Goal: Task Accomplishment & Management: Complete application form

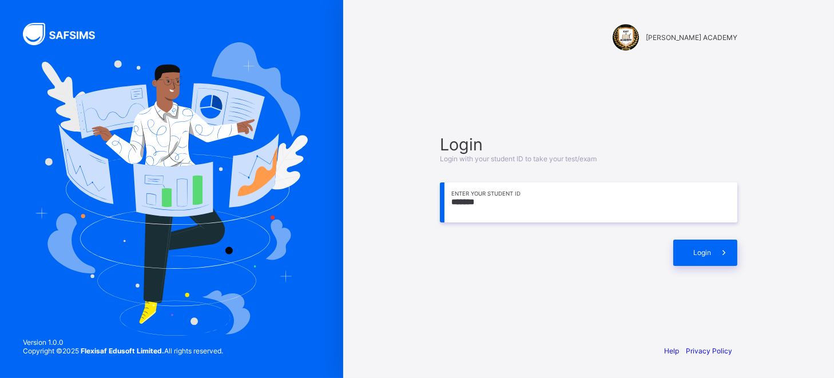
click at [517, 210] on input "*******" at bounding box center [588, 202] width 297 height 40
type input "**********"
click at [712, 257] on span at bounding box center [724, 253] width 26 height 26
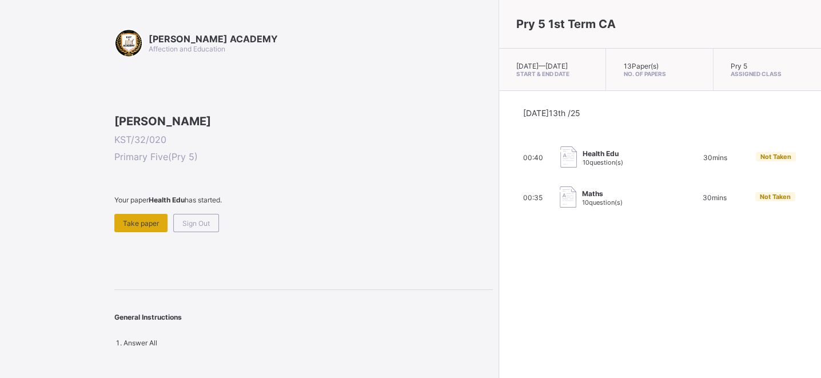
scroll to position [51, 0]
click at [135, 228] on span "Take paper" at bounding box center [141, 223] width 36 height 9
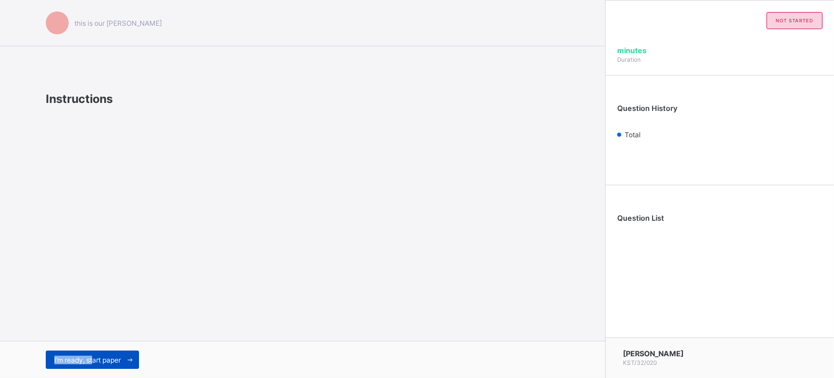
drag, startPoint x: 99, startPoint y: 338, endPoint x: 94, endPoint y: 364, distance: 25.7
click at [94, 364] on div "this is our [PERSON_NAME] Instructions I’m ready, start paper" at bounding box center [302, 189] width 605 height 378
click at [94, 364] on span "I’m ready, start paper" at bounding box center [87, 360] width 66 height 9
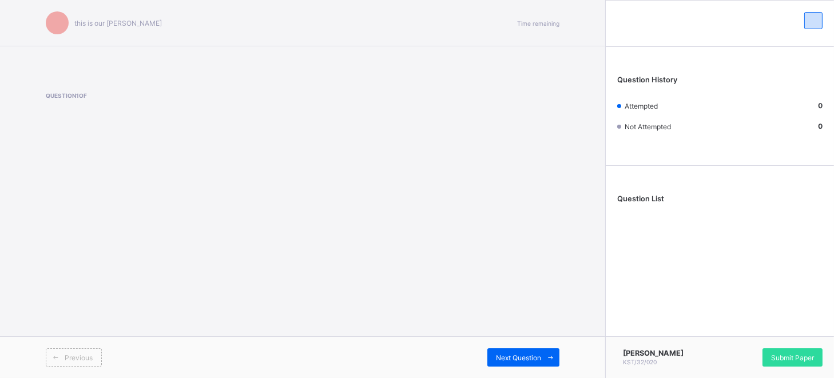
click at [112, 275] on div "this is our [PERSON_NAME] Time remaining Question 1 of Previous Next Question" at bounding box center [302, 189] width 605 height 378
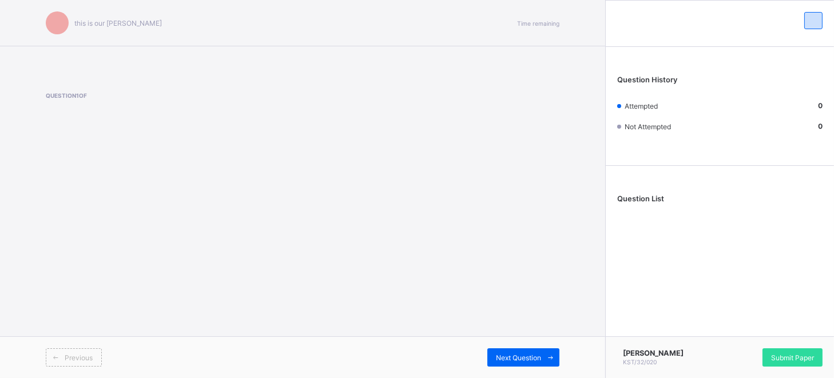
click at [112, 275] on div "this is our [PERSON_NAME] Time remaining Question 1 of Previous Next Question" at bounding box center [302, 189] width 605 height 378
drag, startPoint x: 112, startPoint y: 275, endPoint x: 197, endPoint y: 317, distance: 94.3
click at [197, 317] on div "this is our [PERSON_NAME] Time remaining Question 1 of Previous Next Question" at bounding box center [302, 189] width 605 height 378
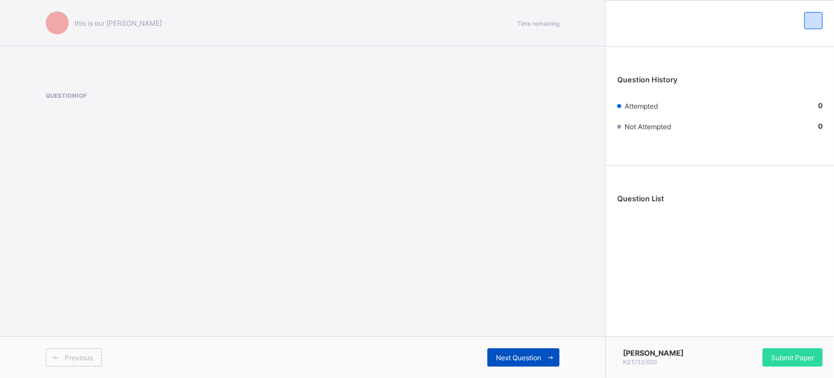
click at [511, 362] on div "Next Question" at bounding box center [523, 357] width 72 height 18
click at [508, 354] on span "Next Question" at bounding box center [518, 357] width 45 height 9
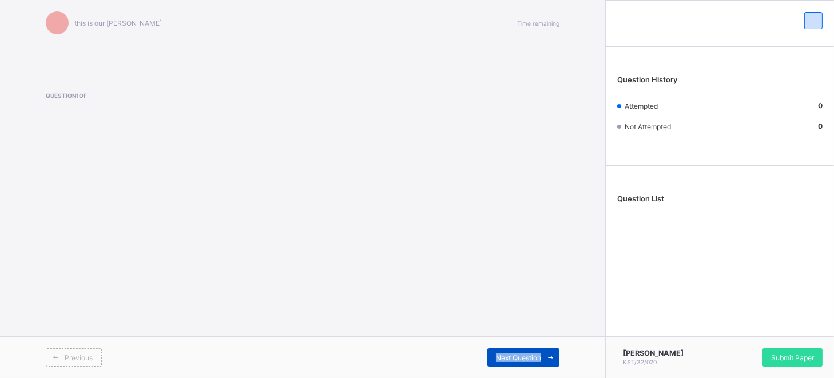
click at [508, 354] on span "Next Question" at bounding box center [518, 357] width 45 height 9
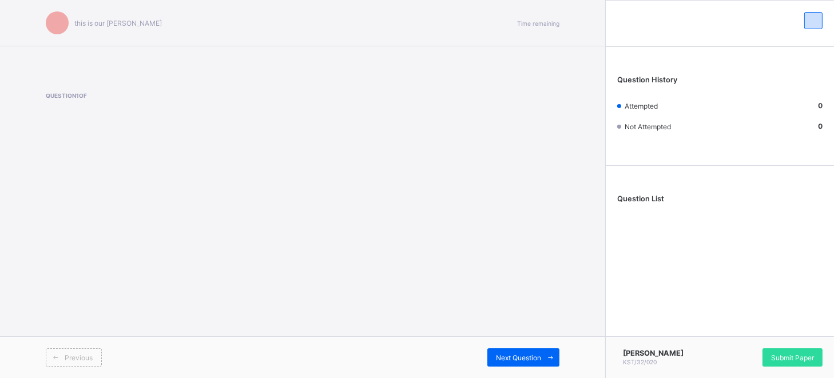
click at [414, 293] on div "this is our [PERSON_NAME] Time remaining Question 1 of Previous Next Question" at bounding box center [302, 189] width 605 height 378
drag, startPoint x: 414, startPoint y: 293, endPoint x: 360, endPoint y: 284, distance: 55.1
click at [360, 284] on div "this is our [PERSON_NAME] Time remaining Question 1 of Previous Next Question" at bounding box center [302, 189] width 605 height 378
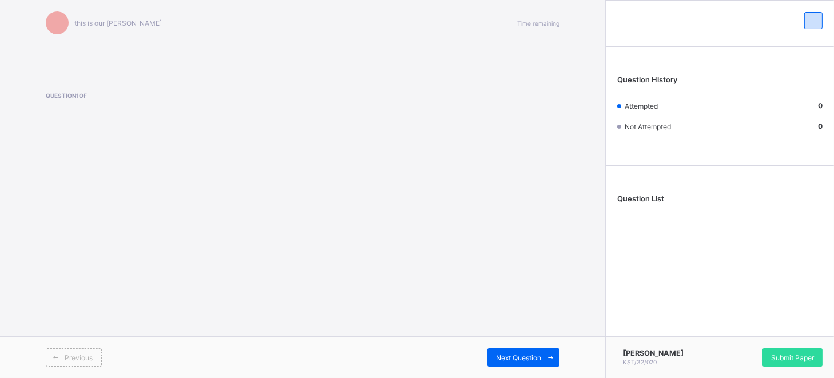
click at [360, 284] on div "this is our [PERSON_NAME] Time remaining Question 1 of Previous Next Question" at bounding box center [302, 189] width 605 height 378
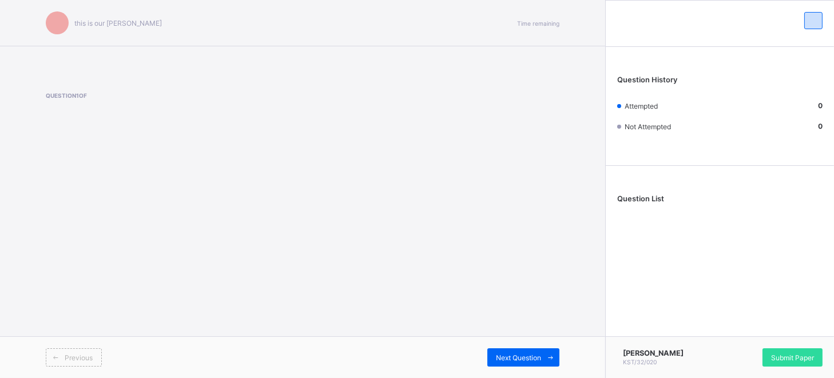
click at [360, 284] on div "this is our [PERSON_NAME] Time remaining Question 1 of Previous Next Question" at bounding box center [302, 189] width 605 height 378
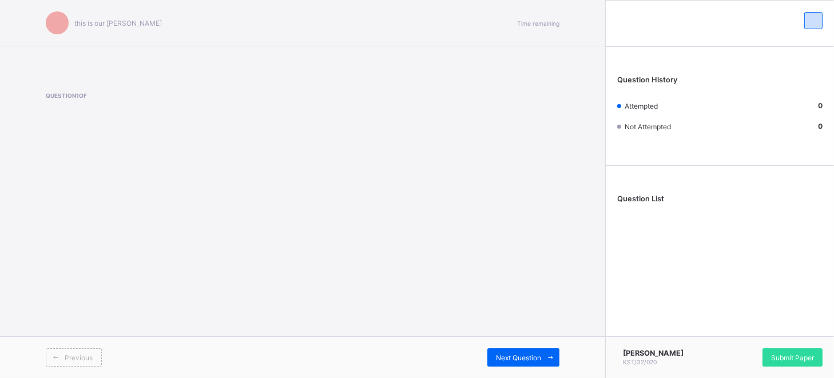
click at [360, 284] on div "this is our [PERSON_NAME] Time remaining Question 1 of Previous Next Question" at bounding box center [302, 189] width 605 height 378
click at [363, 284] on div "this is our [PERSON_NAME] Time remaining Question 1 of Previous Next Question" at bounding box center [302, 189] width 605 height 378
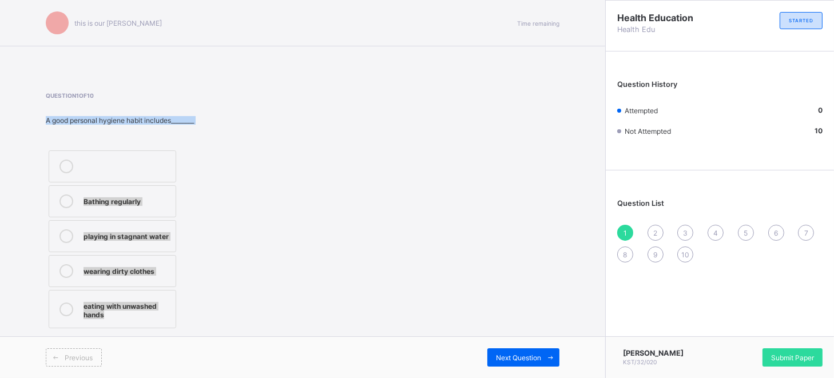
click at [363, 284] on div "this is our [PERSON_NAME] Time remaining Question 1 of 10 A good personal hygie…" at bounding box center [302, 189] width 605 height 378
click at [377, 284] on div "Question 1 of 10 A good personal hygiene habit includes________ Bathing regular…" at bounding box center [302, 211] width 513 height 239
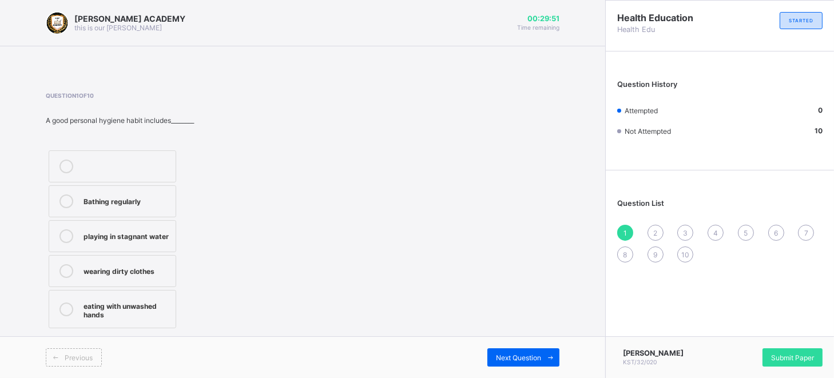
click at [377, 284] on div "Question 1 of 10 A good personal hygiene habit includes________ Bathing regular…" at bounding box center [302, 211] width 513 height 239
click at [147, 202] on div "Bathing regularly" at bounding box center [126, 199] width 86 height 11
click at [497, 346] on div "Previous Next Question" at bounding box center [302, 357] width 605 height 42
click at [497, 342] on div "Previous Next Question" at bounding box center [302, 357] width 605 height 42
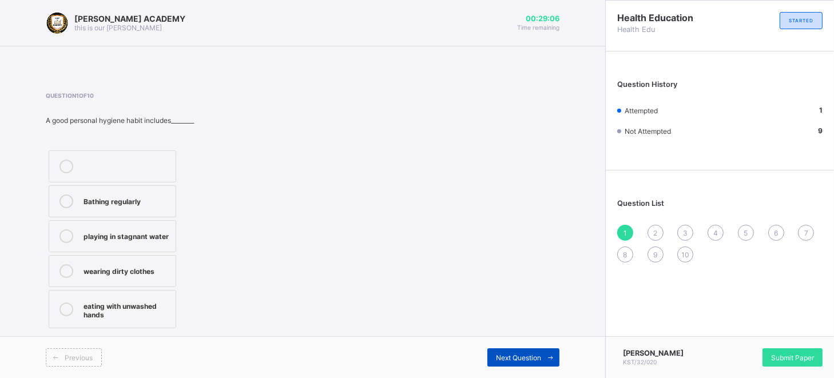
click at [505, 357] on span "Next Question" at bounding box center [518, 357] width 45 height 9
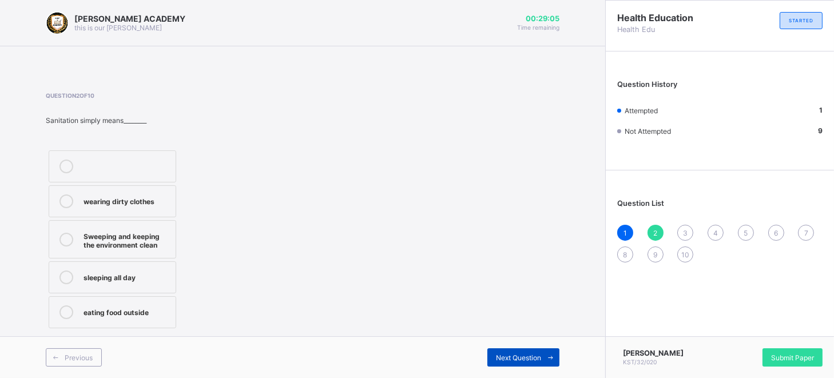
click at [505, 357] on span "Next Question" at bounding box center [518, 357] width 45 height 9
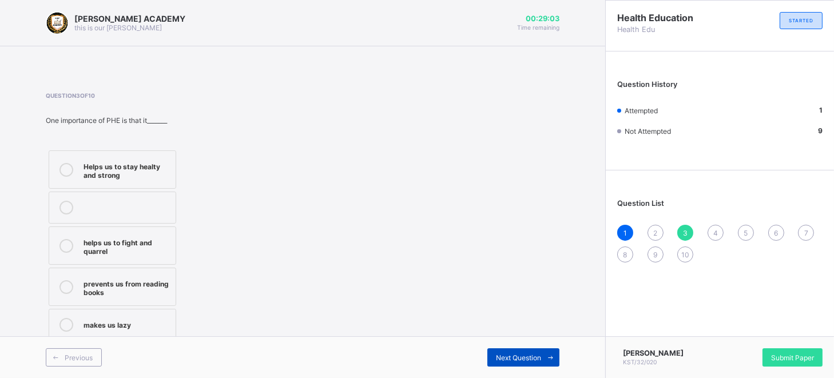
click at [508, 358] on span "Next Question" at bounding box center [518, 357] width 45 height 9
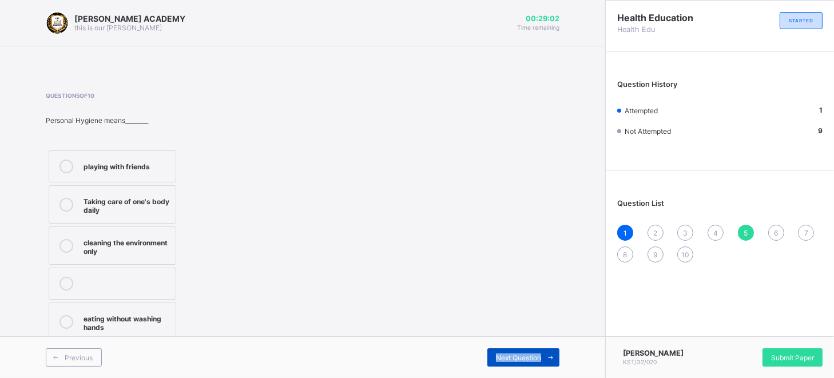
click at [508, 358] on span "Next Question" at bounding box center [518, 357] width 45 height 9
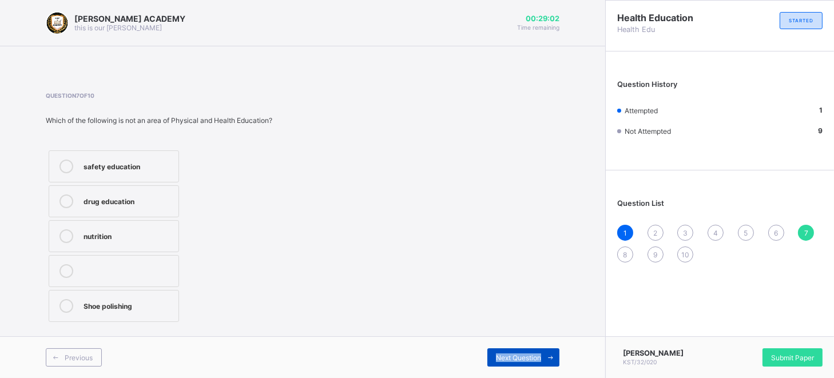
click at [508, 358] on span "Next Question" at bounding box center [518, 357] width 45 height 9
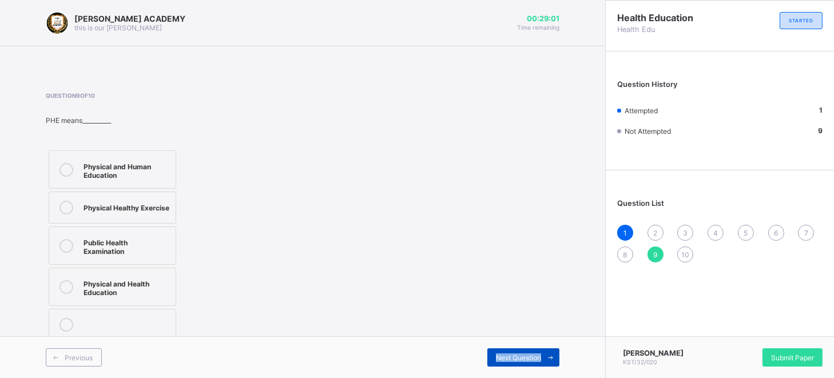
click at [508, 358] on span "Next Question" at bounding box center [518, 357] width 45 height 9
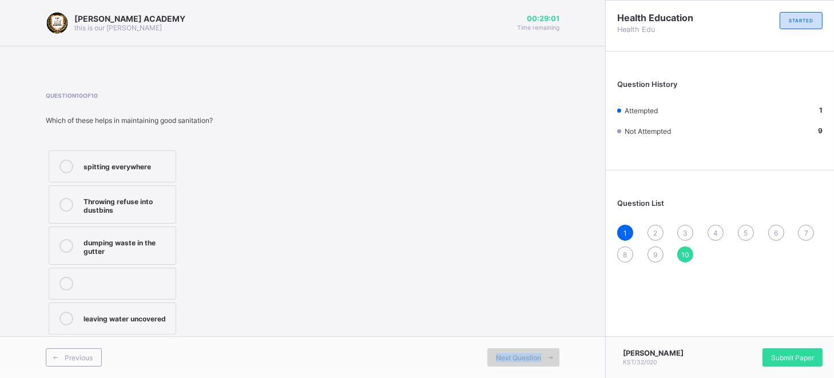
click at [508, 358] on span "Next Question" at bounding box center [518, 357] width 45 height 9
click at [652, 229] on div "2" at bounding box center [655, 233] width 16 height 16
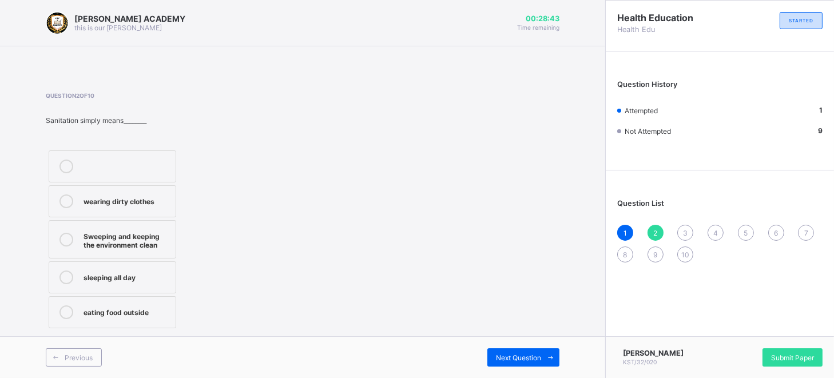
click at [150, 207] on div "wearing dirty clothes" at bounding box center [126, 201] width 86 height 14
click at [680, 228] on div "3" at bounding box center [685, 233] width 16 height 16
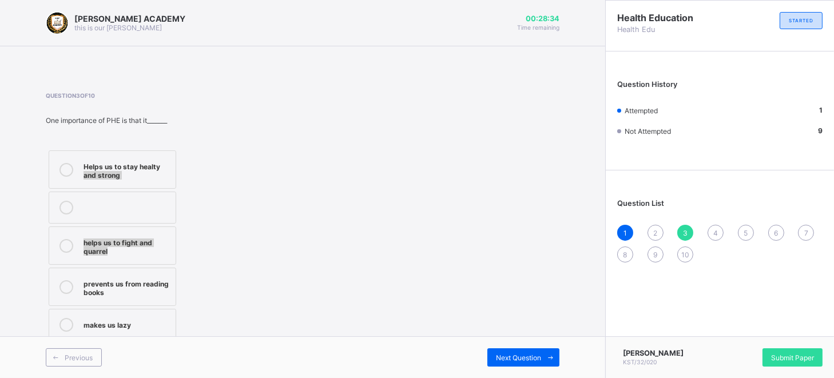
drag, startPoint x: 160, startPoint y: 162, endPoint x: 282, endPoint y: 279, distance: 169.0
click at [282, 279] on div "Question 3 of 10 One importance of PHE is that it_______ Helps us to stay healt…" at bounding box center [302, 218] width 513 height 252
click at [124, 184] on label "Helps us to stay healty and strong" at bounding box center [112, 169] width 127 height 38
click at [711, 232] on div "4" at bounding box center [715, 233] width 16 height 16
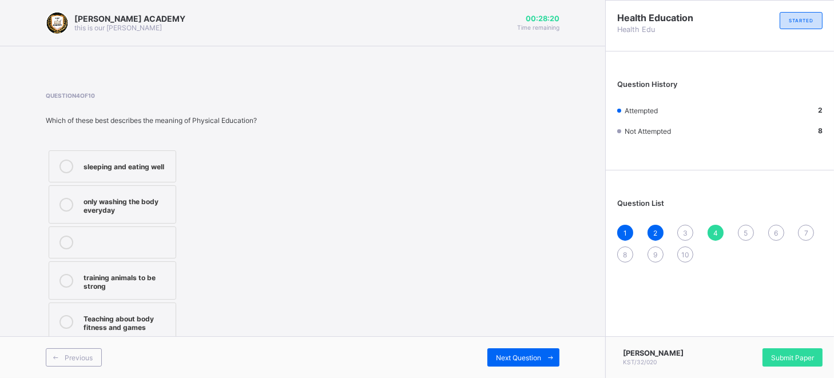
click at [711, 232] on div "4" at bounding box center [715, 233] width 16 height 16
click at [684, 226] on div "3" at bounding box center [685, 233] width 16 height 16
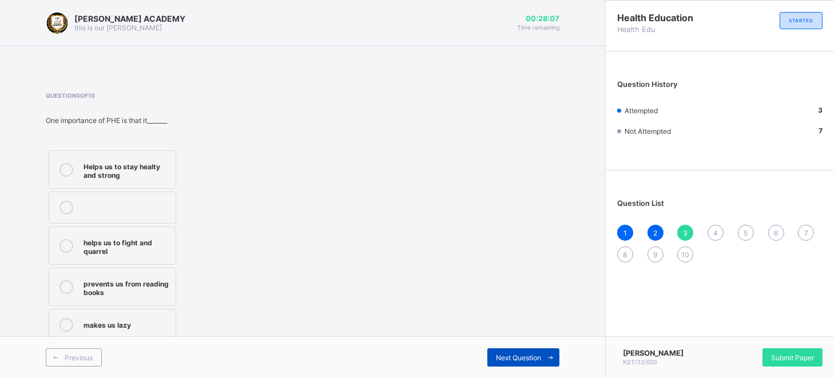
click at [528, 357] on span "Next Question" at bounding box center [518, 357] width 45 height 9
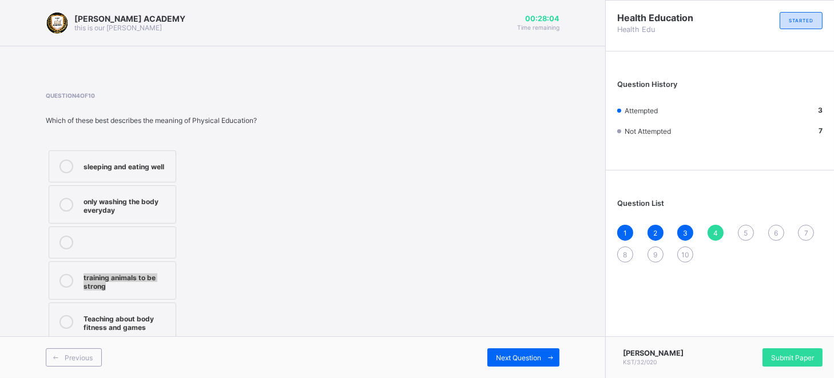
drag, startPoint x: 432, startPoint y: 309, endPoint x: 334, endPoint y: 272, distance: 104.9
click at [334, 272] on div "Question 4 of 10 Which of these best describes the meaning of Physical Educatio…" at bounding box center [302, 218] width 513 height 252
click at [157, 164] on div "sleeping and eating well" at bounding box center [126, 165] width 86 height 11
click at [518, 352] on div "Next Question" at bounding box center [523, 357] width 72 height 18
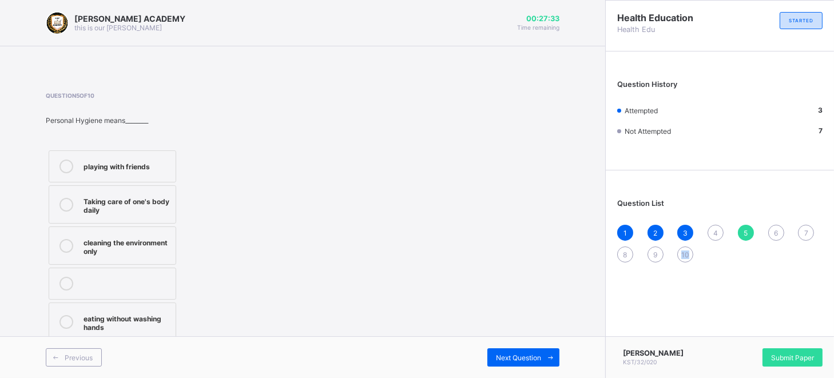
drag, startPoint x: 662, startPoint y: 309, endPoint x: 714, endPoint y: 299, distance: 52.9
click at [714, 299] on div "Health Education Health Edu STARTED Question History Attempted 3 Not Attempted …" at bounding box center [719, 189] width 229 height 378
click at [713, 240] on div "4" at bounding box center [715, 233] width 16 height 16
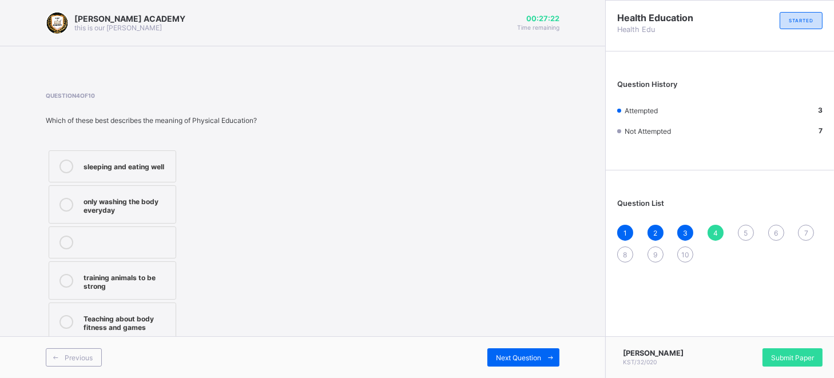
click at [163, 190] on label "only washing the body everyday" at bounding box center [112, 204] width 127 height 38
click at [504, 358] on span "Next Question" at bounding box center [518, 357] width 45 height 9
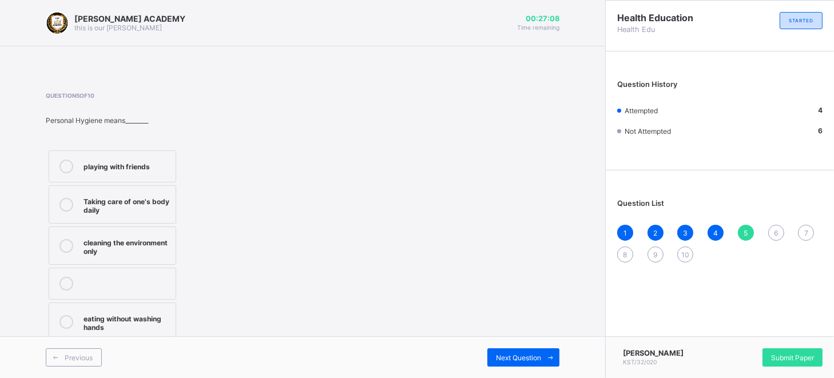
click at [136, 154] on label "playing with friends" at bounding box center [112, 166] width 127 height 32
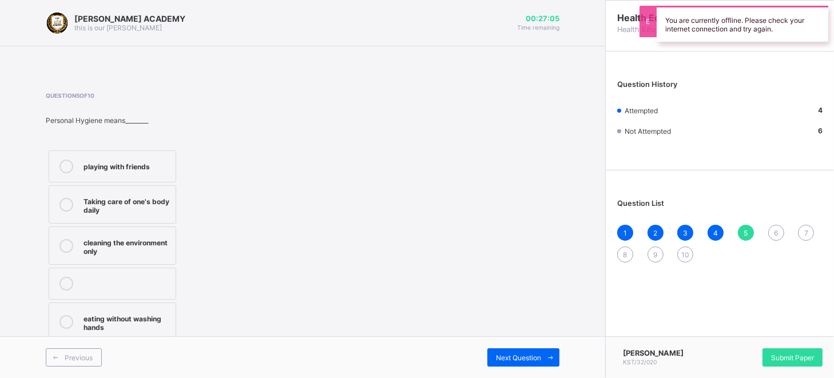
click at [473, 334] on div "Question 5 of 10 Personal Hygiene means________ playing with friends Taking car…" at bounding box center [302, 218] width 513 height 252
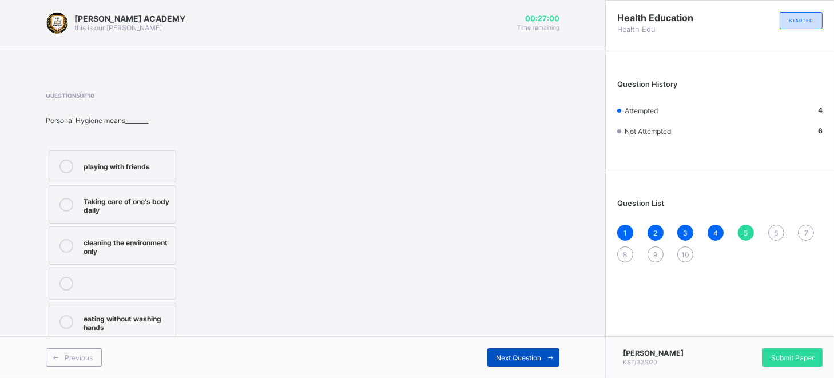
click at [549, 362] on span at bounding box center [550, 357] width 18 height 18
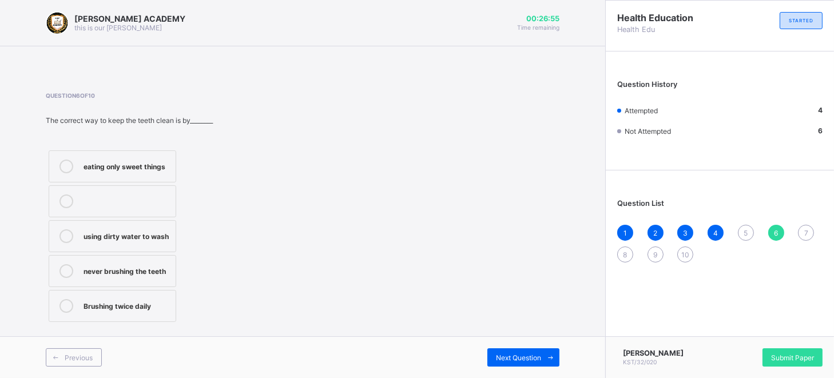
click at [735, 241] on div "1 2 3 4 5 6 7 8 9 10" at bounding box center [719, 244] width 205 height 38
click at [738, 236] on div "5" at bounding box center [745, 233] width 16 height 16
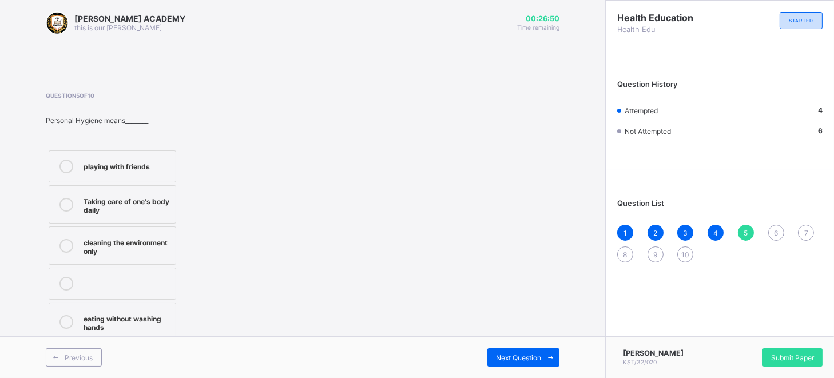
click at [125, 180] on label "playing with friends" at bounding box center [112, 166] width 127 height 32
click at [746, 235] on span "5" at bounding box center [745, 233] width 4 height 9
click at [769, 237] on div "6" at bounding box center [776, 233] width 16 height 16
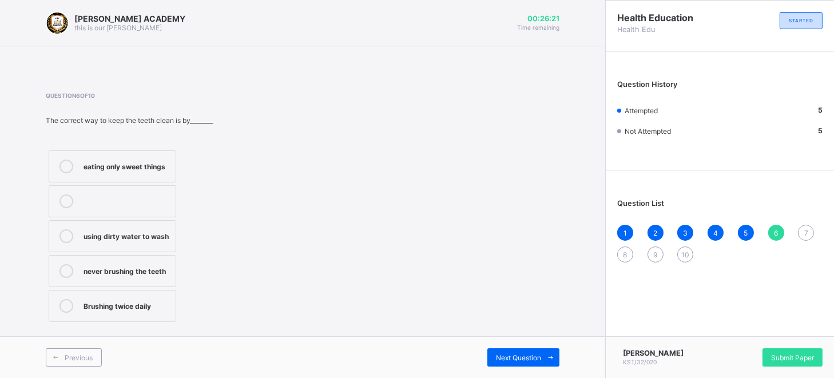
click at [134, 264] on div "never brushing the teeth" at bounding box center [126, 269] width 86 height 11
click at [528, 357] on span "Next Question" at bounding box center [518, 357] width 45 height 9
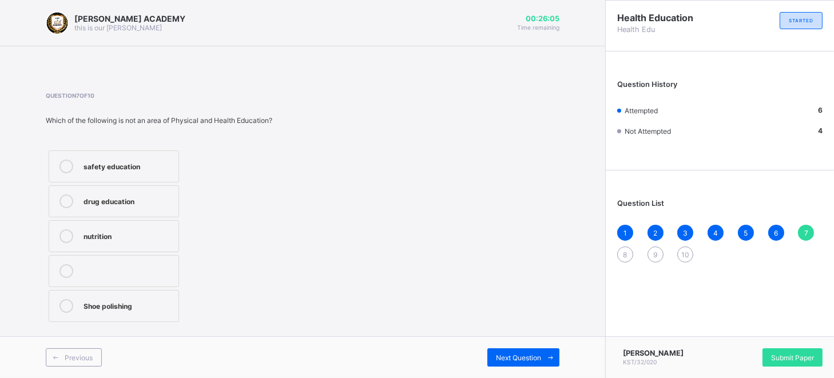
click at [137, 210] on label "drug education" at bounding box center [114, 201] width 130 height 32
click at [523, 352] on div "Next Question" at bounding box center [523, 357] width 72 height 18
click at [96, 166] on div "Road safety Education" at bounding box center [126, 165] width 86 height 11
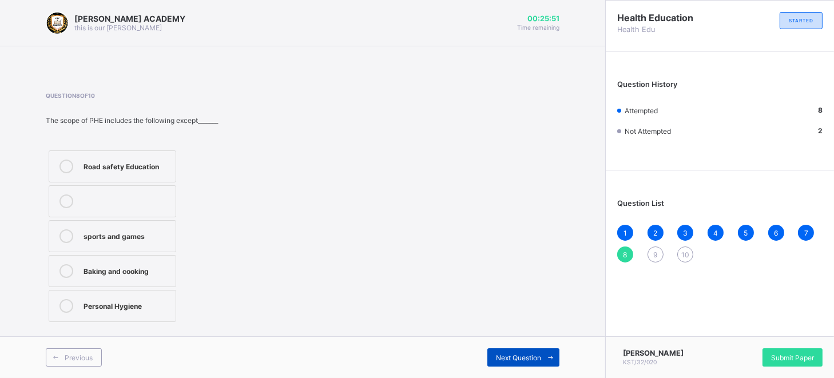
click at [541, 348] on span at bounding box center [550, 357] width 18 height 18
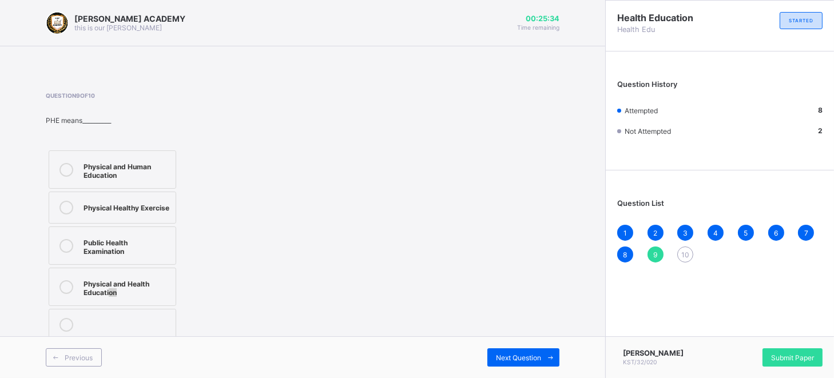
drag, startPoint x: 107, startPoint y: 286, endPoint x: 308, endPoint y: 326, distance: 204.6
click at [308, 326] on div "Question 9 of 10 PHE means__________ Physical and Human Education Physical Heal…" at bounding box center [302, 218] width 513 height 252
click at [652, 361] on span "KST/32/020" at bounding box center [640, 361] width 34 height 7
click at [154, 282] on div "Physical and Health Education" at bounding box center [126, 287] width 86 height 20
click at [511, 359] on span "Next Question" at bounding box center [518, 357] width 45 height 9
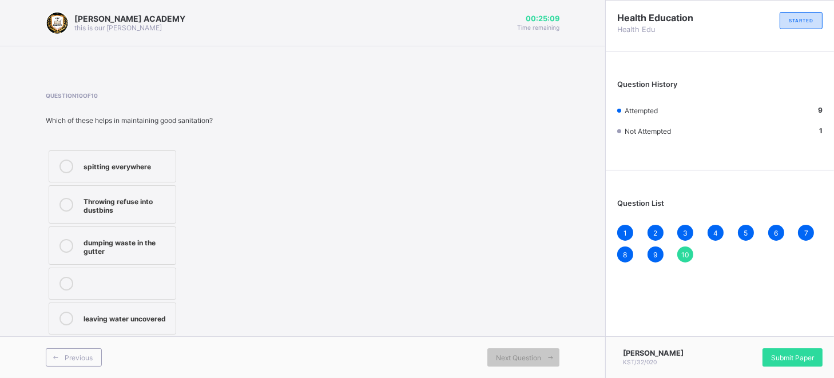
click at [146, 170] on div "spitting everywhere" at bounding box center [126, 165] width 86 height 11
click at [796, 357] on span "Submit Paper" at bounding box center [792, 357] width 43 height 9
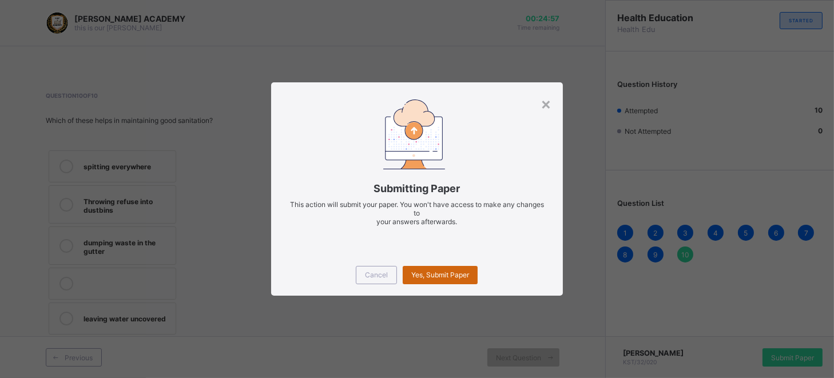
click at [450, 274] on span "Yes, Submit Paper" at bounding box center [440, 274] width 58 height 9
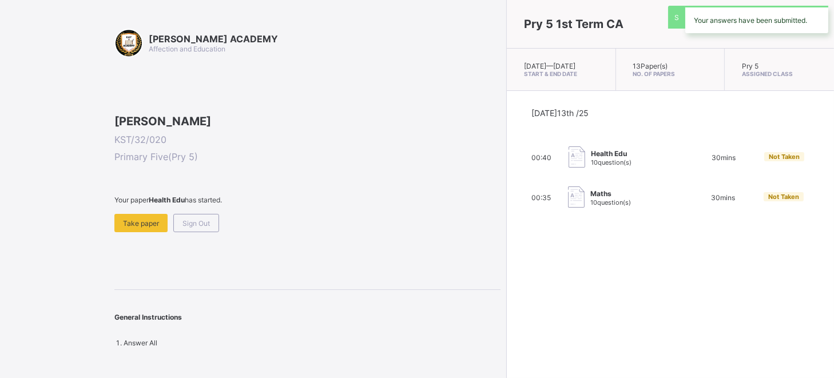
click at [506, 274] on div "Pry 5 1st Term CA [DATE] — [GEOGRAPHIC_DATA][DATE] Start & End Date 13 Paper(s)…" at bounding box center [670, 189] width 328 height 378
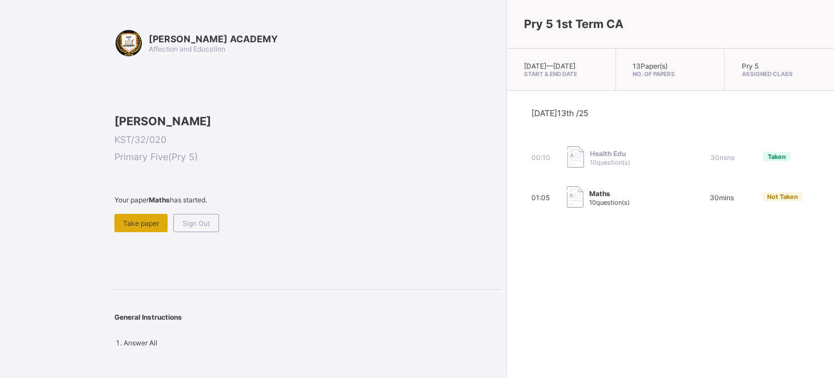
click at [143, 232] on div "Take paper" at bounding box center [140, 223] width 53 height 18
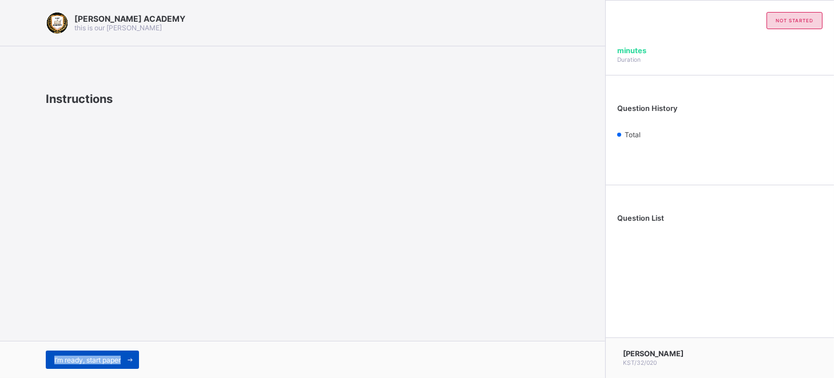
drag, startPoint x: 143, startPoint y: 293, endPoint x: 119, endPoint y: 360, distance: 71.6
click at [119, 360] on div "[PERSON_NAME] ACADEMY this is our [PERSON_NAME] Instructions I’m ready, start p…" at bounding box center [302, 189] width 605 height 378
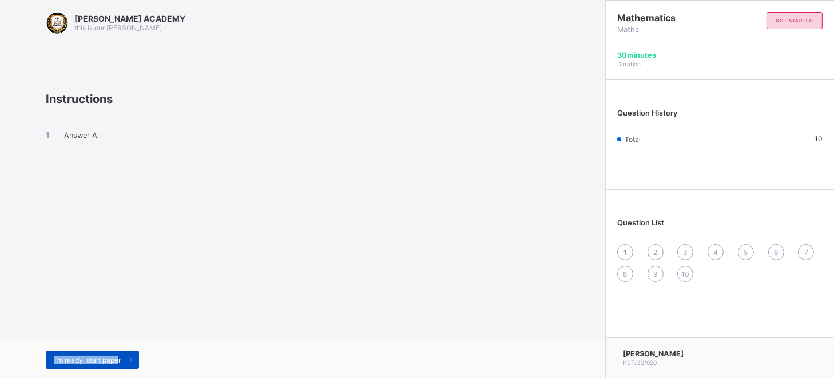
click at [119, 360] on span "I’m ready, start paper" at bounding box center [87, 360] width 66 height 9
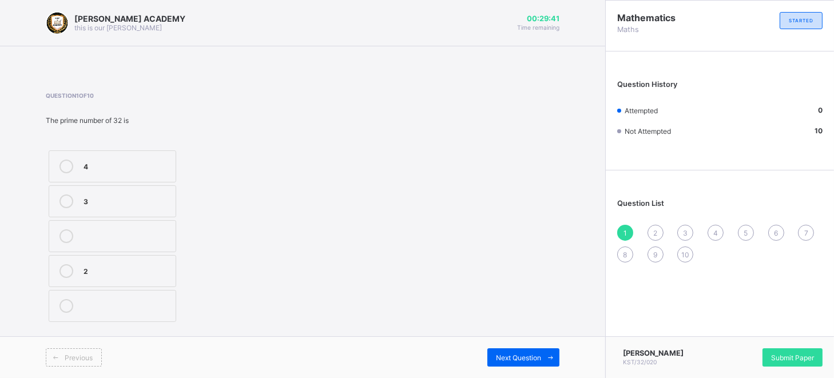
click at [97, 209] on label "3" at bounding box center [112, 201] width 127 height 32
click at [507, 365] on div "Next Question" at bounding box center [523, 357] width 72 height 18
click at [102, 304] on div ">" at bounding box center [126, 304] width 86 height 11
click at [519, 348] on div "Next Question" at bounding box center [523, 357] width 72 height 18
click at [188, 246] on div "1264 1364 1361" at bounding box center [157, 235] width 222 height 177
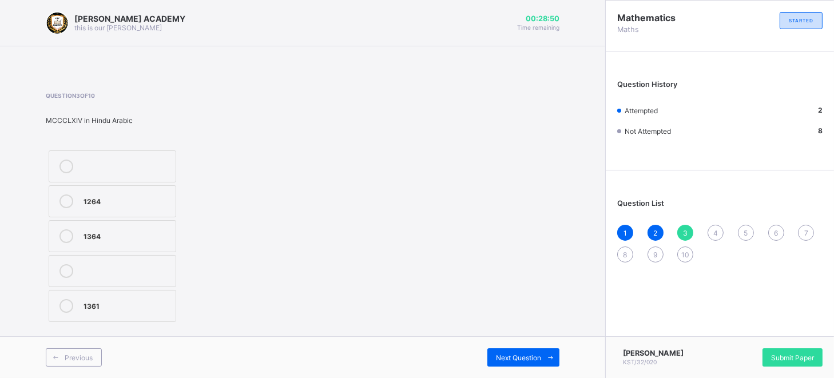
click at [80, 189] on label "1264" at bounding box center [112, 201] width 127 height 32
click at [519, 353] on span "Next Question" at bounding box center [518, 357] width 45 height 9
click at [425, 303] on div "Question 4 of 10 What is 1245 in Roman Numerals cmlxx mmcclv mccxlv" at bounding box center [302, 208] width 513 height 233
click at [103, 214] on label "cmlxx" at bounding box center [112, 201] width 127 height 32
click at [524, 364] on div "Next Question" at bounding box center [523, 357] width 72 height 18
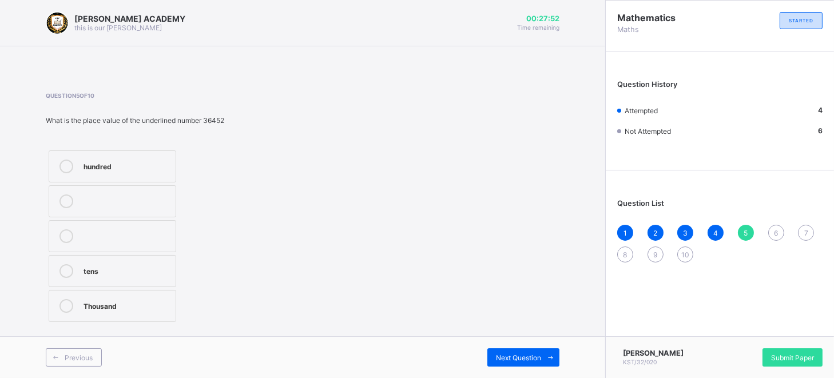
click at [97, 162] on div "hundred" at bounding box center [126, 165] width 86 height 11
click at [506, 356] on span "Next Question" at bounding box center [518, 357] width 45 height 9
click at [135, 165] on div "3,7" at bounding box center [126, 165] width 86 height 11
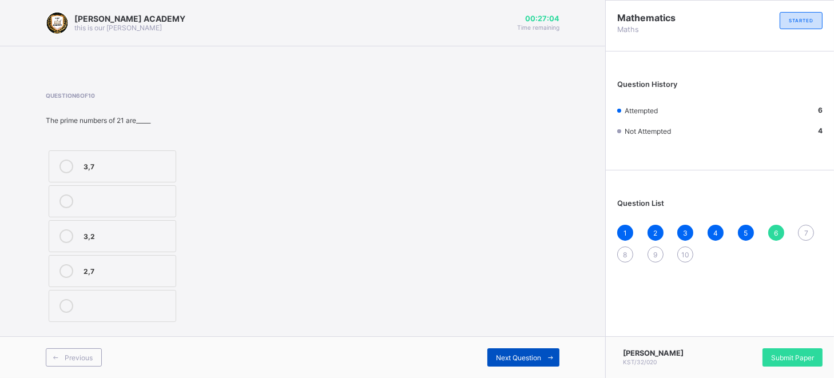
click at [513, 354] on span "Next Question" at bounding box center [518, 357] width 45 height 9
click at [139, 255] on label ">" at bounding box center [112, 271] width 127 height 32
click at [499, 357] on span "Next Question" at bounding box center [518, 357] width 45 height 9
click at [136, 274] on div "38" at bounding box center [126, 269] width 86 height 11
click at [143, 200] on div "37" at bounding box center [126, 199] width 86 height 11
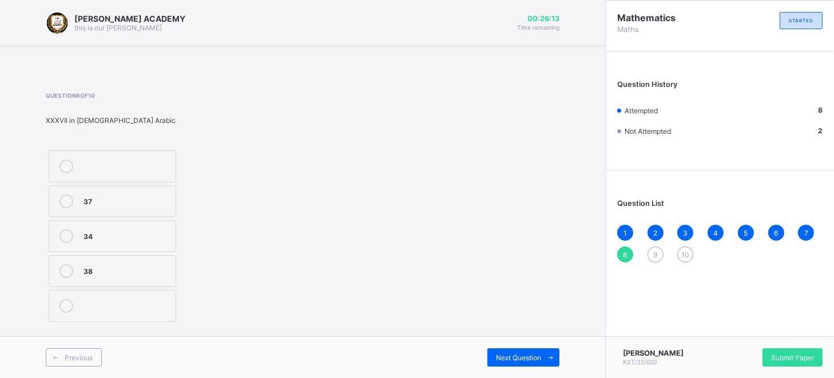
click at [656, 252] on span "9" at bounding box center [655, 254] width 4 height 9
click at [150, 265] on div "cccvix" at bounding box center [126, 269] width 86 height 11
drag, startPoint x: 150, startPoint y: 265, endPoint x: 520, endPoint y: 385, distance: 389.2
click at [520, 377] on html "[PERSON_NAME] ACADEMY this is our [PERSON_NAME] 00:26:02 Time remaining Questio…" at bounding box center [417, 189] width 834 height 378
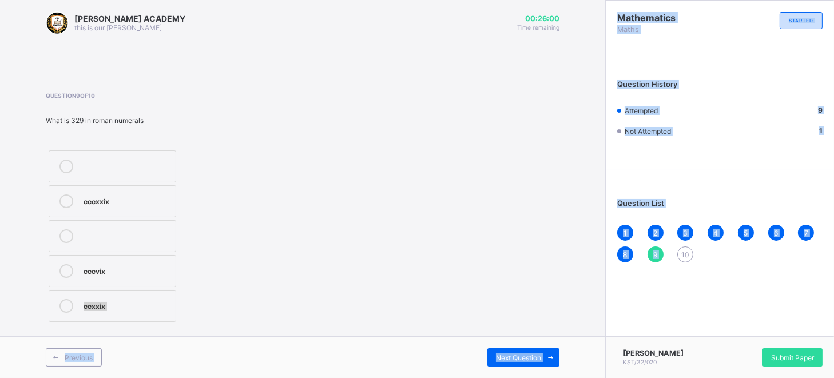
click at [389, 316] on div "Question 9 of 10 What is 329 in roman numerals cccxxix cccvix ccxxix" at bounding box center [302, 208] width 513 height 233
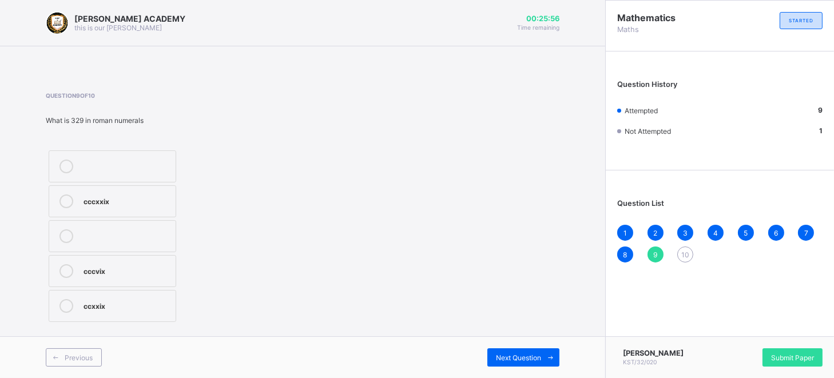
click at [528, 369] on div "Previous Next Question" at bounding box center [302, 357] width 605 height 42
click at [531, 353] on span "Next Question" at bounding box center [518, 357] width 45 height 9
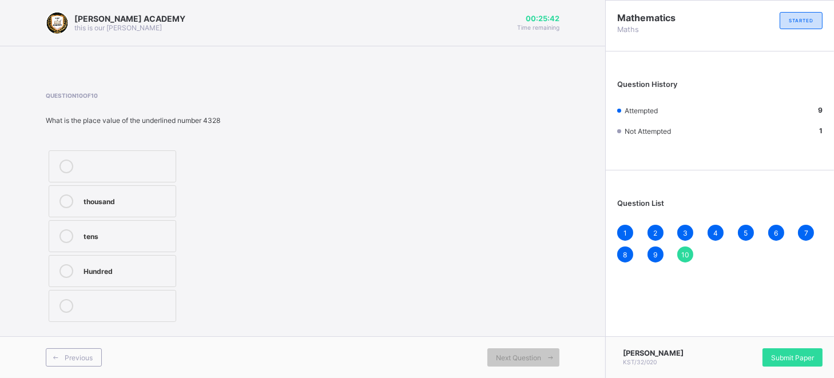
click at [122, 212] on label "thousand" at bounding box center [112, 201] width 127 height 32
click at [803, 354] on span "Submit Paper" at bounding box center [792, 357] width 43 height 9
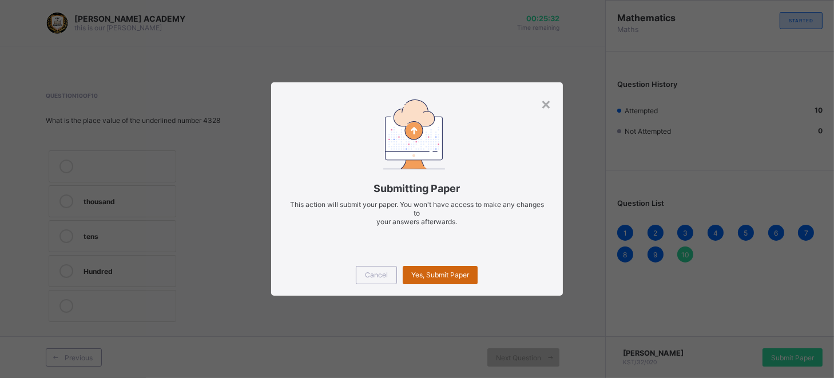
click at [443, 276] on span "Yes, Submit Paper" at bounding box center [440, 274] width 58 height 9
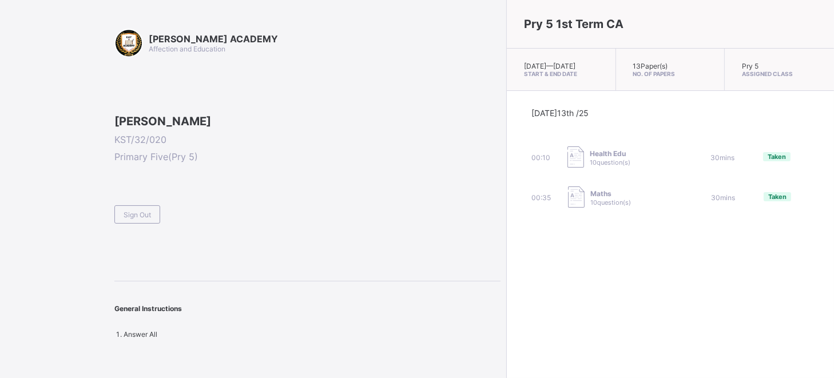
click at [768, 201] on span "Taken" at bounding box center [777, 197] width 18 height 8
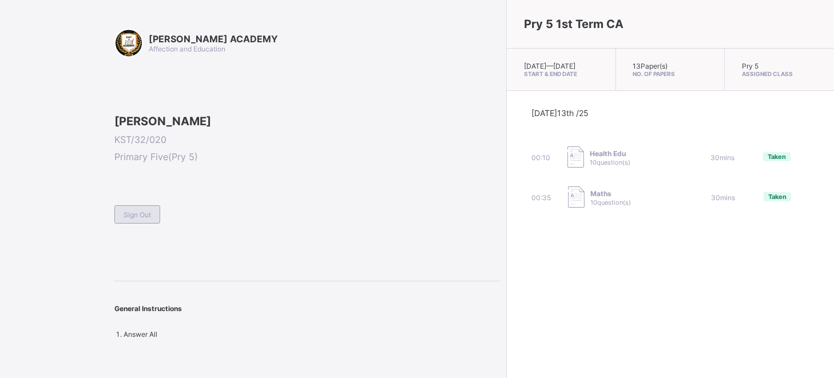
click at [130, 219] on span "Sign Out" at bounding box center [136, 214] width 27 height 9
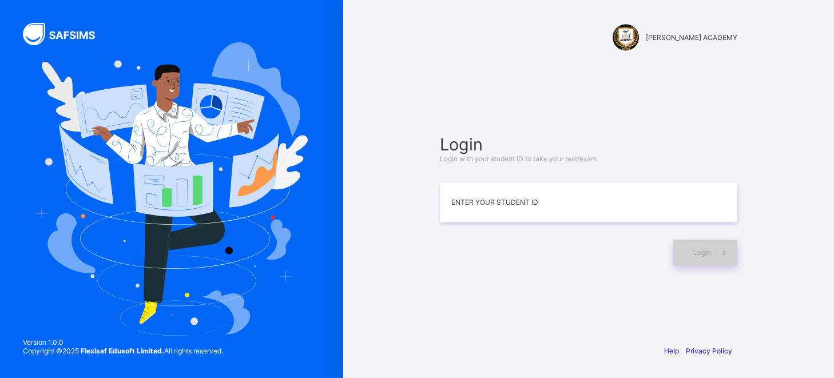
click at [701, 264] on div "Login" at bounding box center [705, 253] width 64 height 26
click at [703, 258] on div "Login" at bounding box center [705, 253] width 64 height 26
click at [561, 222] on div "Login Login with your student ID to take your test/exam Enter your Student ID L…" at bounding box center [588, 199] width 297 height 131
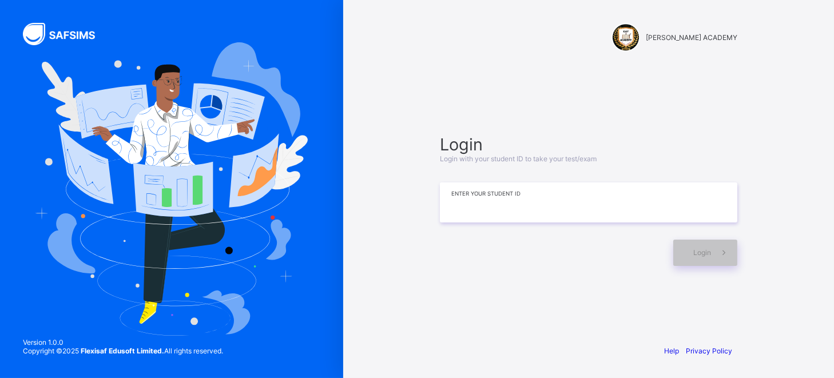
click at [549, 213] on input at bounding box center [588, 202] width 297 height 40
type input "**********"
click at [699, 252] on span "Login" at bounding box center [702, 252] width 18 height 9
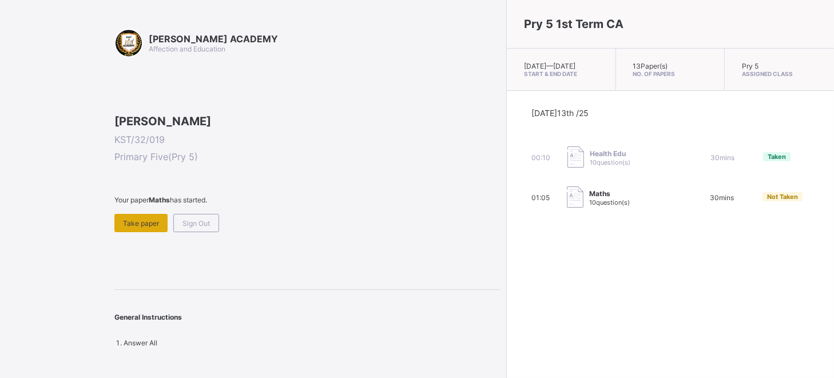
click at [142, 228] on span "Take paper" at bounding box center [141, 223] width 36 height 9
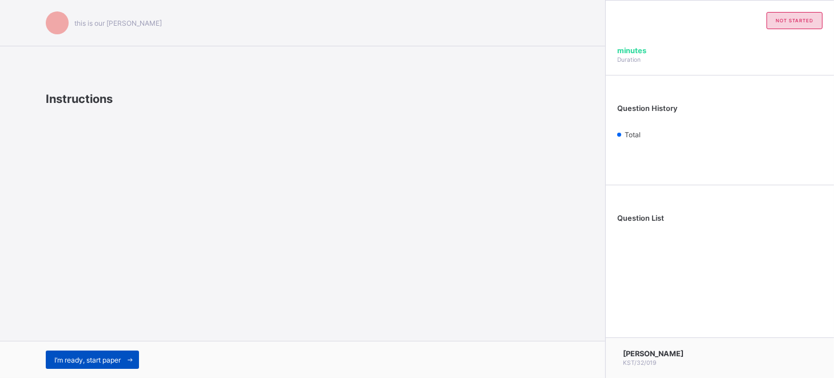
click at [111, 358] on span "I’m ready, start paper" at bounding box center [87, 360] width 66 height 9
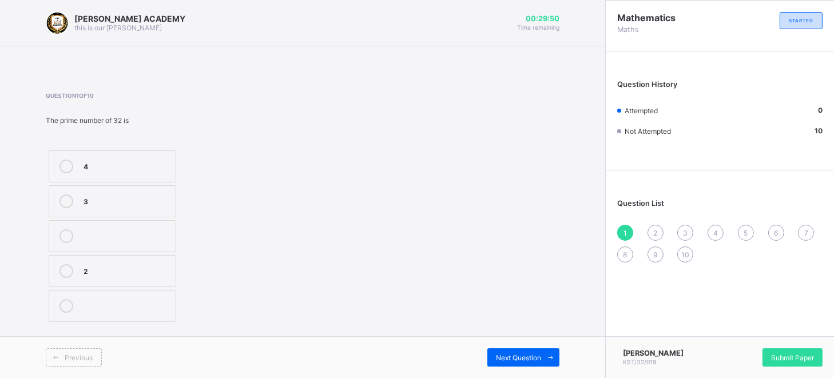
click at [107, 177] on label "4" at bounding box center [112, 166] width 127 height 32
click at [545, 353] on span at bounding box center [550, 357] width 18 height 18
click at [150, 212] on label "<" at bounding box center [112, 201] width 127 height 32
click at [518, 358] on span "Next Question" at bounding box center [518, 357] width 45 height 9
click at [139, 198] on div "1264" at bounding box center [126, 199] width 86 height 11
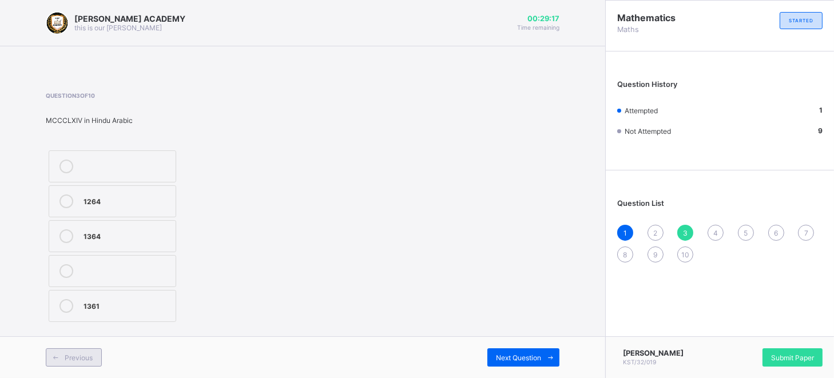
click at [68, 353] on span "Previous" at bounding box center [79, 357] width 28 height 9
click at [101, 206] on div "<" at bounding box center [126, 201] width 86 height 14
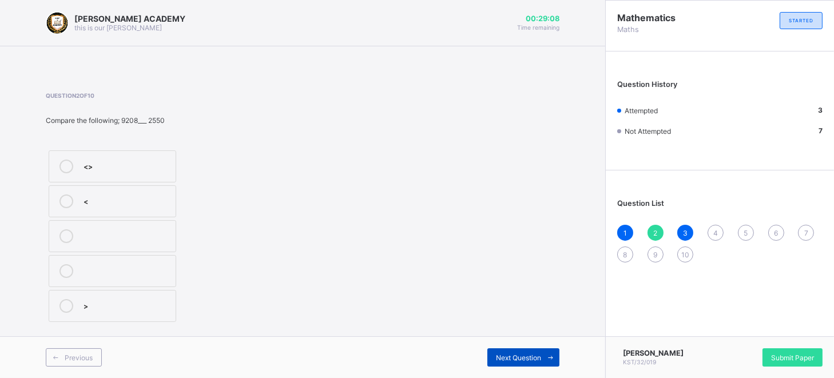
click at [508, 357] on span "Next Question" at bounding box center [518, 357] width 45 height 9
click at [132, 214] on label "cmlxx" at bounding box center [112, 201] width 127 height 32
click at [535, 354] on span "Next Question" at bounding box center [518, 357] width 45 height 9
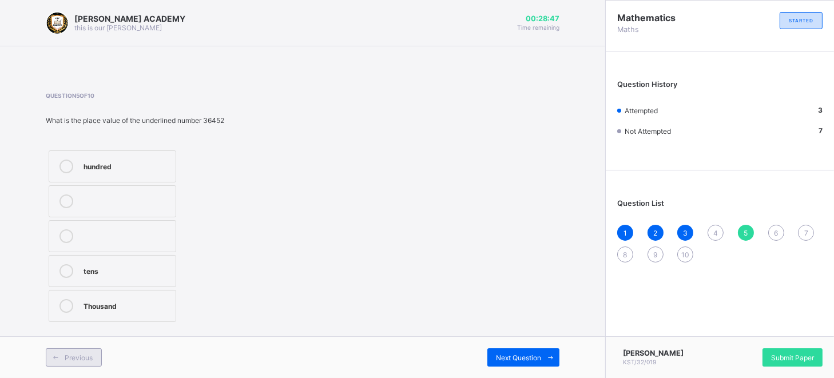
click at [62, 358] on span at bounding box center [55, 357] width 18 height 18
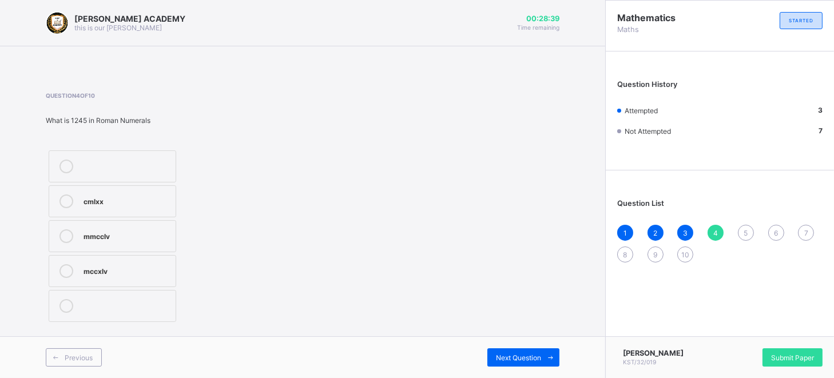
click at [154, 196] on div "cmlxx" at bounding box center [126, 199] width 86 height 11
click at [535, 349] on div "Next Question" at bounding box center [523, 357] width 72 height 18
click at [147, 165] on div "hundred" at bounding box center [126, 165] width 86 height 11
click at [133, 301] on div "Thousand" at bounding box center [126, 304] width 86 height 11
click at [509, 345] on div "Previous Next Question" at bounding box center [302, 357] width 605 height 42
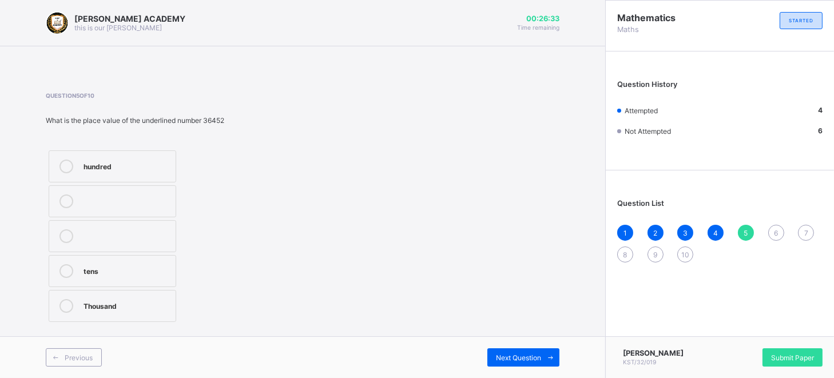
click at [509, 345] on div "Previous Next Question" at bounding box center [302, 357] width 605 height 42
click at [518, 352] on div "Next Question" at bounding box center [523, 357] width 72 height 18
click at [137, 266] on div "2,7" at bounding box center [126, 269] width 86 height 11
click at [80, 352] on div "Previous" at bounding box center [74, 357] width 56 height 18
click at [523, 355] on span "Next Question" at bounding box center [518, 357] width 45 height 9
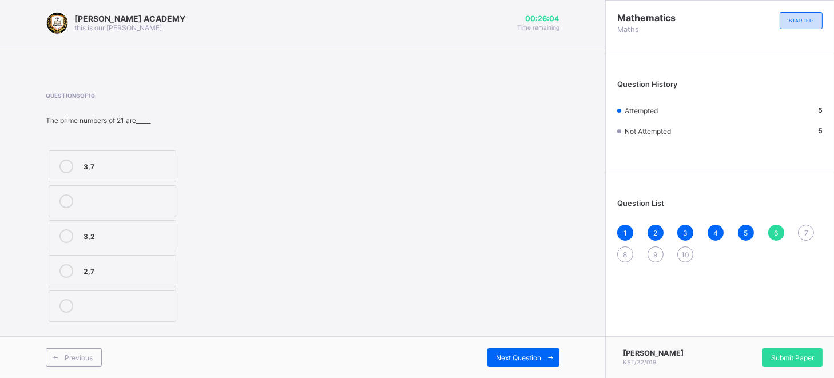
click at [145, 236] on div "3,2" at bounding box center [126, 234] width 86 height 11
click at [535, 352] on div "Next Question" at bounding box center [523, 357] width 72 height 18
click at [143, 167] on div "<" at bounding box center [126, 165] width 86 height 11
click at [94, 348] on div "Previous" at bounding box center [74, 357] width 56 height 18
click at [90, 242] on div "3,2" at bounding box center [126, 236] width 86 height 14
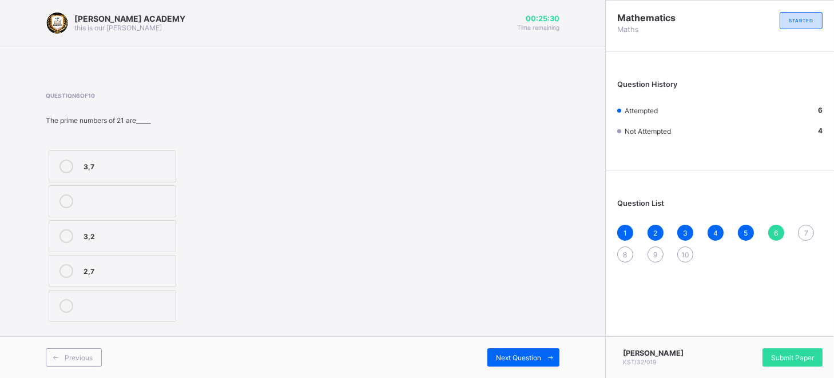
click at [520, 341] on div "Previous Next Question" at bounding box center [302, 357] width 605 height 42
click at [520, 353] on span "Next Question" at bounding box center [518, 357] width 45 height 9
click at [153, 155] on label "<" at bounding box center [112, 166] width 127 height 32
click at [500, 336] on div "Question 7 of 10 Compare the following; 2455 ___ 2405 < <> >" at bounding box center [302, 208] width 513 height 267
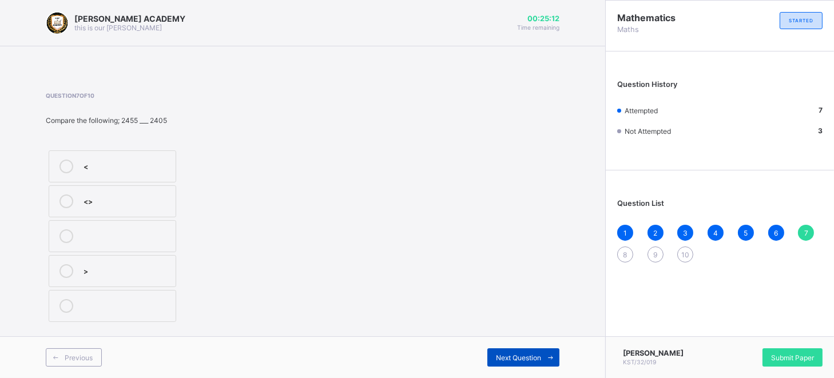
click at [507, 358] on span "Next Question" at bounding box center [518, 357] width 45 height 9
click at [140, 265] on div "38" at bounding box center [126, 269] width 86 height 11
click at [519, 353] on span "Next Question" at bounding box center [518, 357] width 45 height 9
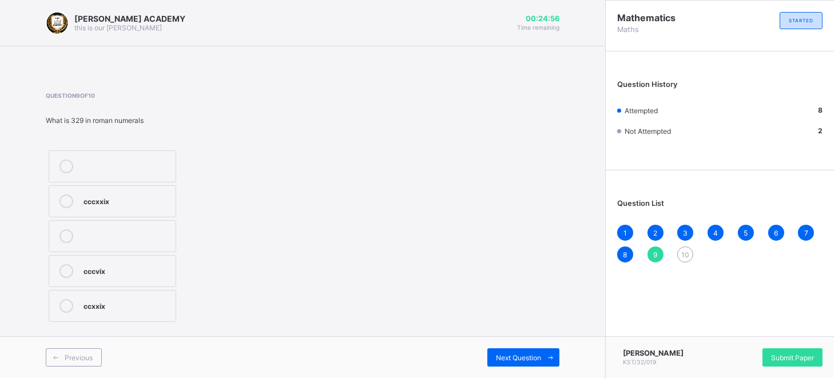
click at [147, 203] on div "cccxxix" at bounding box center [126, 199] width 86 height 11
click at [533, 348] on div "Next Question" at bounding box center [523, 357] width 72 height 18
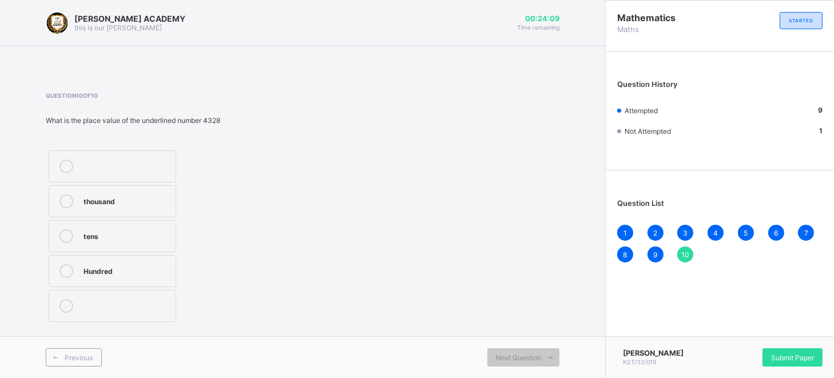
click at [139, 232] on div "tens" at bounding box center [126, 234] width 86 height 11
click at [796, 357] on span "Submit Paper" at bounding box center [792, 357] width 43 height 9
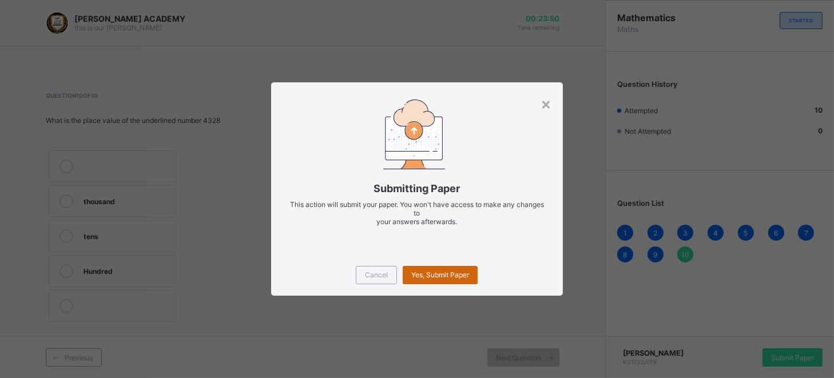
click at [453, 270] on div "Yes, Submit Paper" at bounding box center [439, 275] width 75 height 18
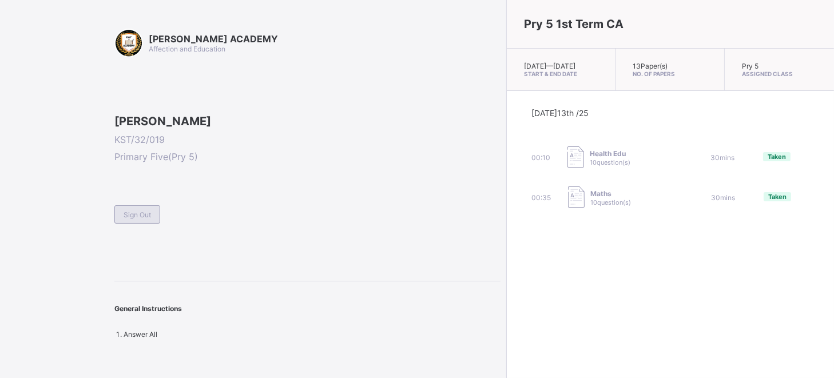
click at [145, 224] on div "Sign Out" at bounding box center [137, 214] width 46 height 18
